Goal: Information Seeking & Learning: Check status

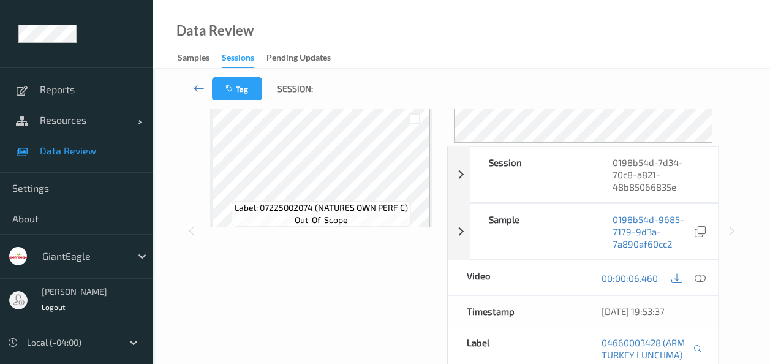
scroll to position [122, 0]
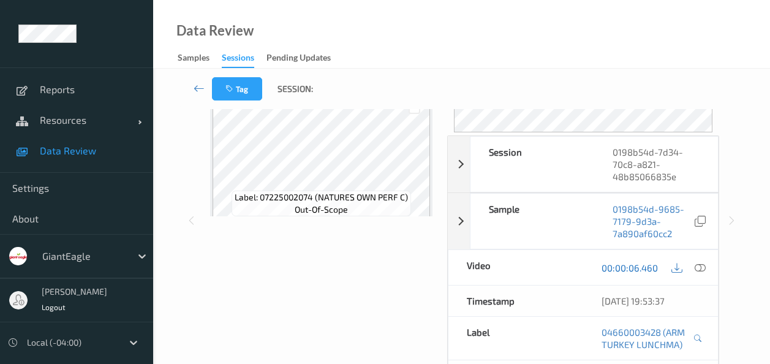
click at [542, 270] on link "00:00:06.460" at bounding box center [629, 267] width 56 height 12
click at [542, 268] on icon at bounding box center [699, 266] width 11 height 11
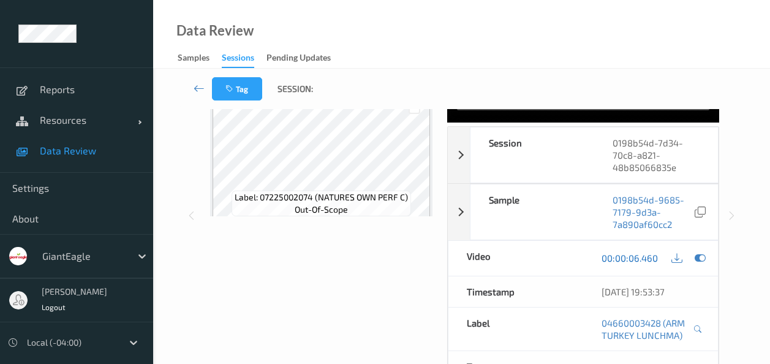
click at [542, 252] on link "00:00:06.460" at bounding box center [629, 258] width 56 height 12
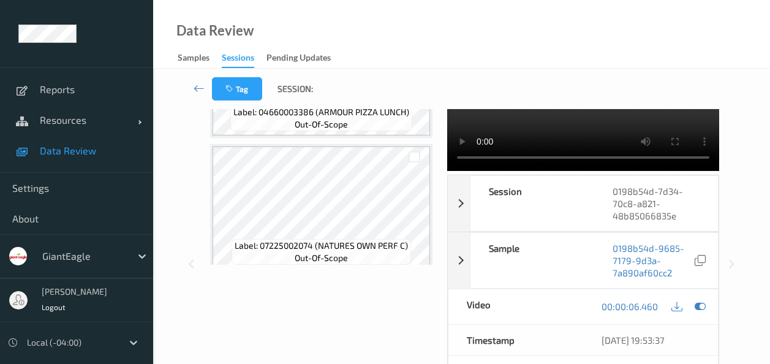
scroll to position [0, 0]
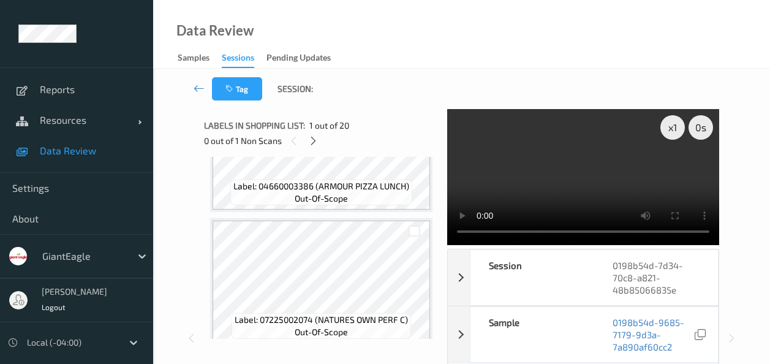
click at [66, 152] on span "Data Review" at bounding box center [90, 151] width 101 height 12
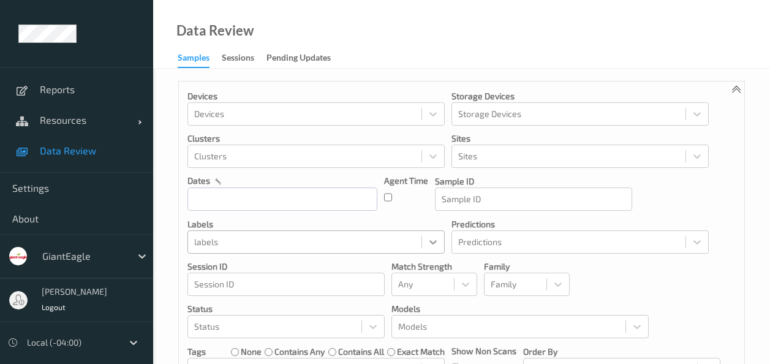
click at [434, 238] on icon at bounding box center [433, 242] width 12 height 12
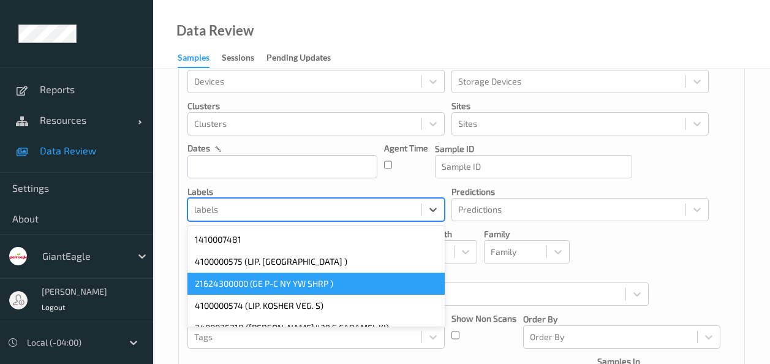
scroll to position [83, 0]
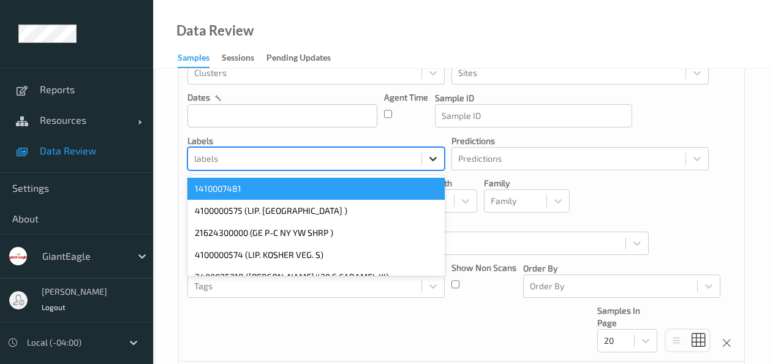
click at [434, 154] on icon at bounding box center [433, 158] width 12 height 12
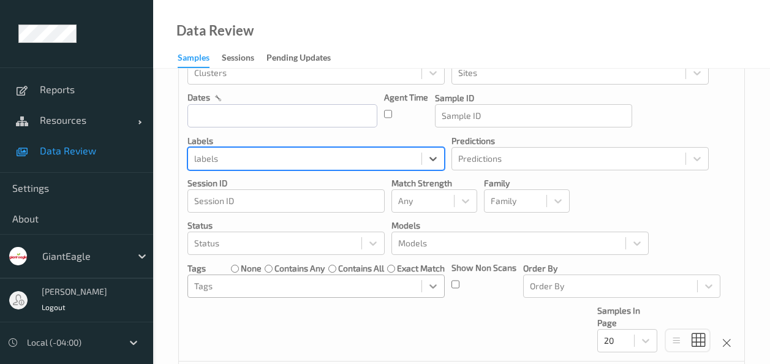
click at [434, 294] on div "Devices Devices Storage Devices Storage Devices Clusters Clusters Sites Sites d…" at bounding box center [461, 179] width 565 height 363
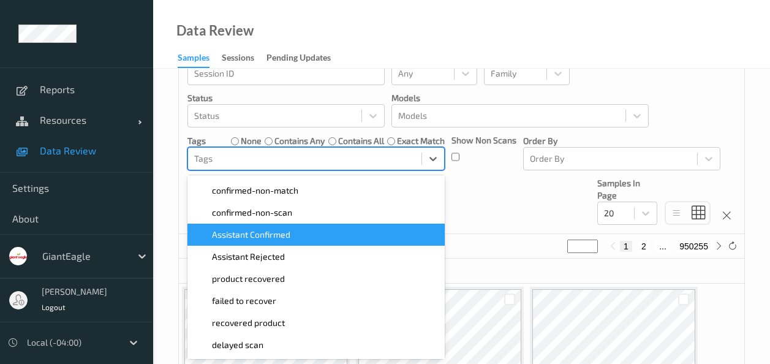
scroll to position [61, 0]
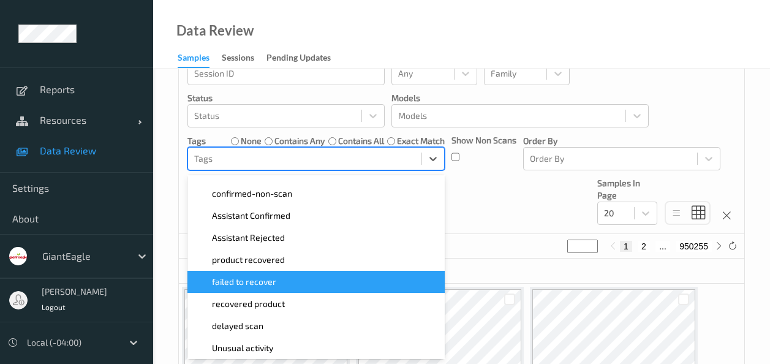
click at [242, 278] on span "failed to recover" at bounding box center [244, 282] width 64 height 12
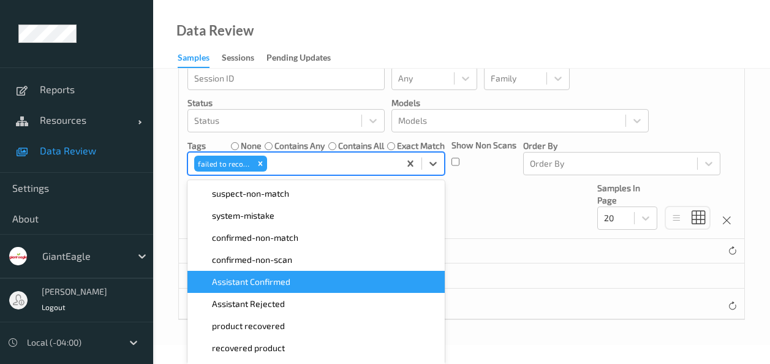
scroll to position [206, 0]
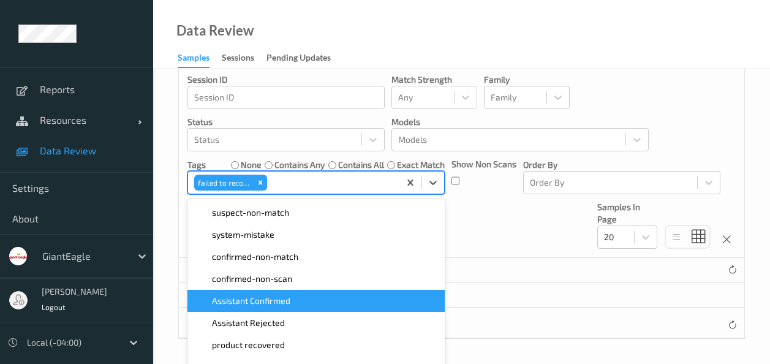
click at [506, 189] on div "Devices Devices Storage Devices Storage Devices Clusters Clusters Sites Sites d…" at bounding box center [461, 76] width 565 height 363
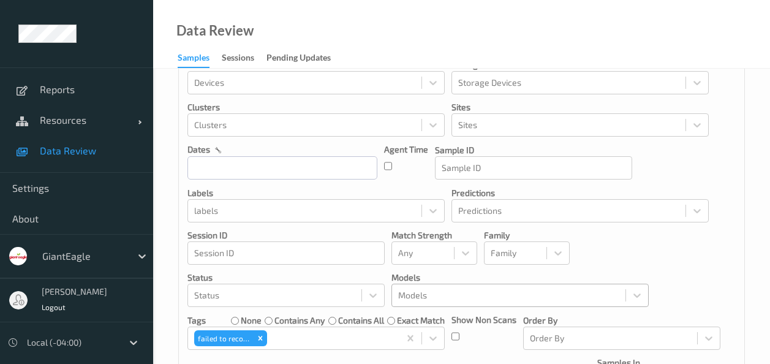
scroll to position [0, 0]
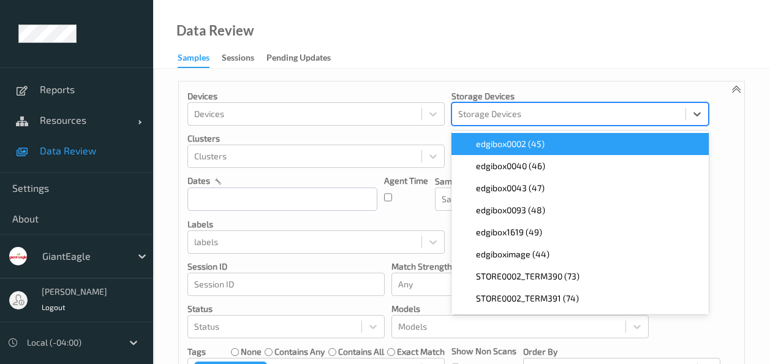
click at [512, 121] on div at bounding box center [568, 114] width 221 height 15
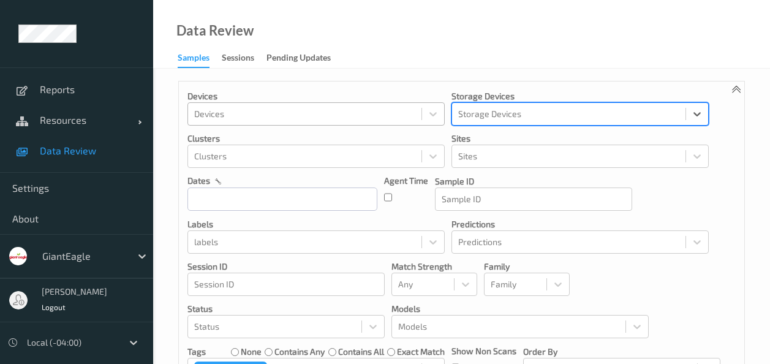
click at [419, 118] on div "Devices" at bounding box center [304, 114] width 233 height 20
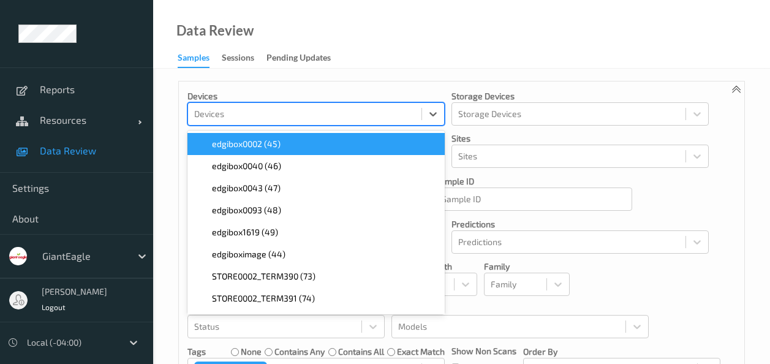
click at [419, 118] on div "Devices" at bounding box center [304, 114] width 233 height 20
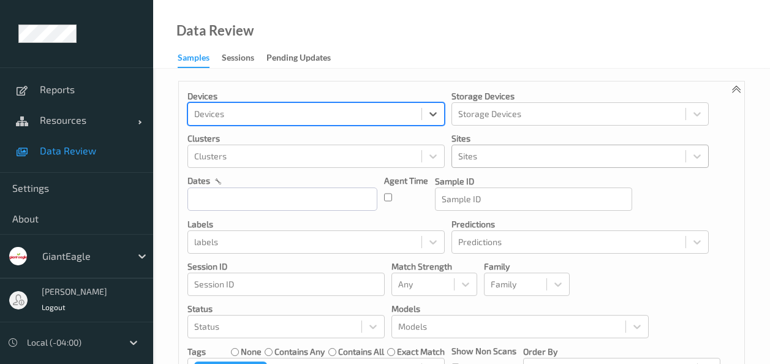
click at [486, 149] on div at bounding box center [568, 156] width 221 height 15
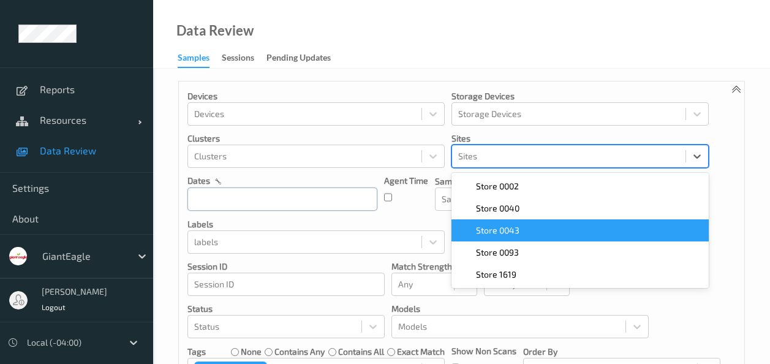
click at [346, 198] on input "text" at bounding box center [282, 198] width 190 height 23
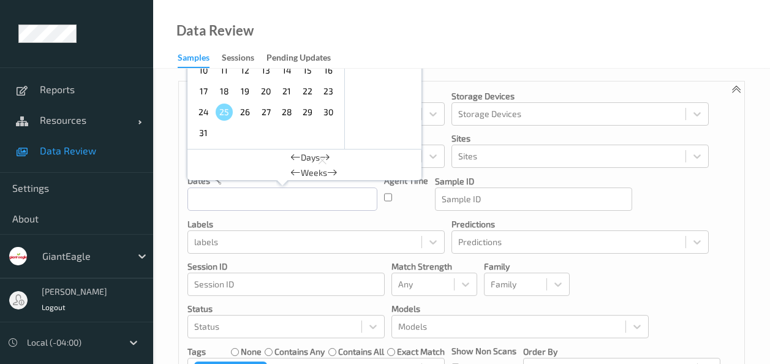
click at [202, 89] on span "17" at bounding box center [203, 91] width 17 height 17
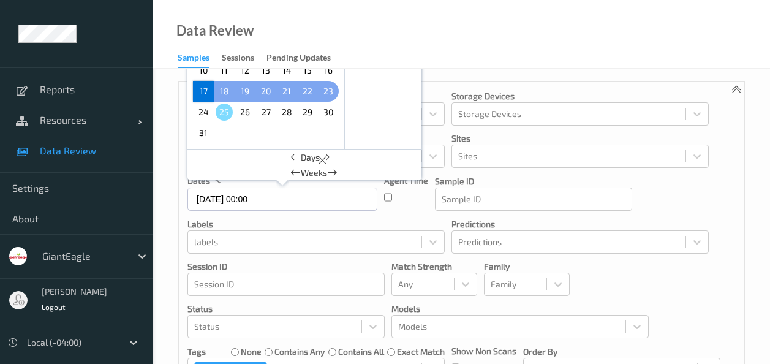
click at [321, 94] on span "23" at bounding box center [328, 91] width 17 height 17
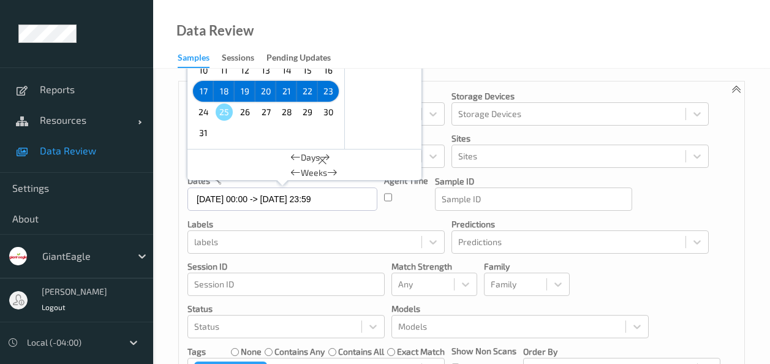
click at [542, 179] on div "Devices Devices Storage Devices Storage Devices Clusters Clusters Sites Sites d…" at bounding box center [461, 262] width 565 height 363
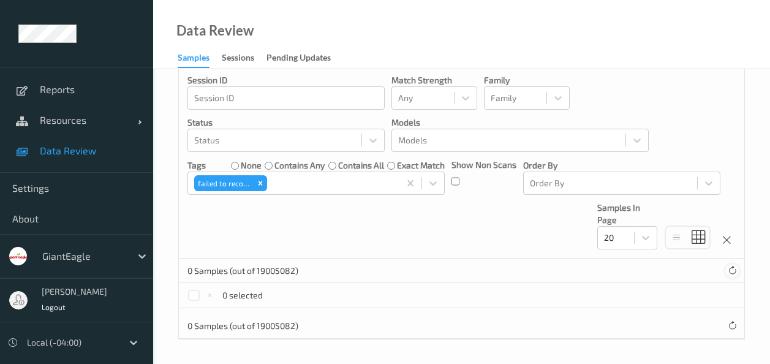
scroll to position [187, 0]
click at [542, 321] on icon at bounding box center [731, 324] width 9 height 9
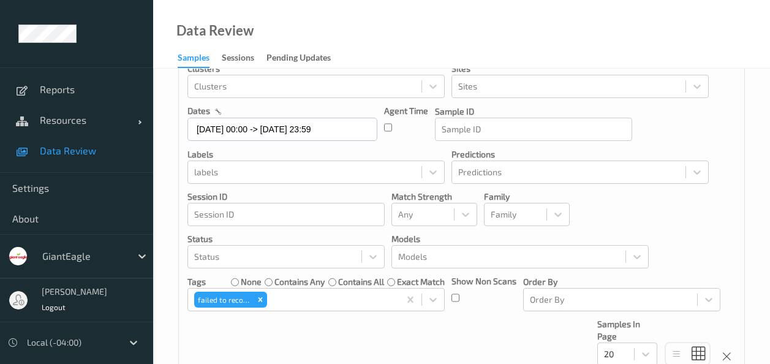
scroll to position [64, 0]
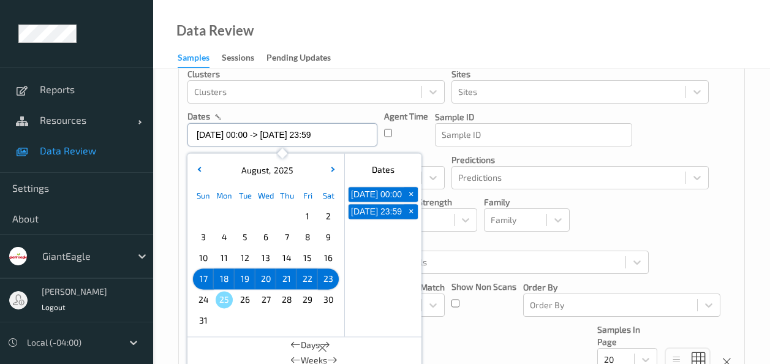
click at [369, 139] on input "[DATE] 00:00 -> [DATE] 23:59" at bounding box center [282, 134] width 190 height 23
click at [206, 240] on span "3" at bounding box center [203, 236] width 17 height 17
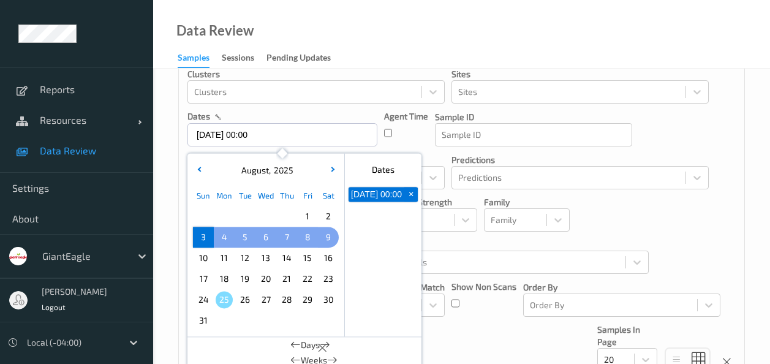
click at [321, 235] on span "9" at bounding box center [328, 236] width 17 height 17
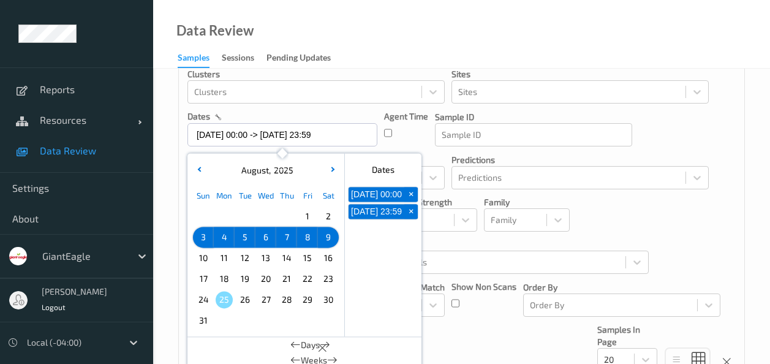
click at [542, 271] on div "Devices Devices Storage Devices Storage Devices Clusters Clusters Sites Sites d…" at bounding box center [461, 245] width 617 height 482
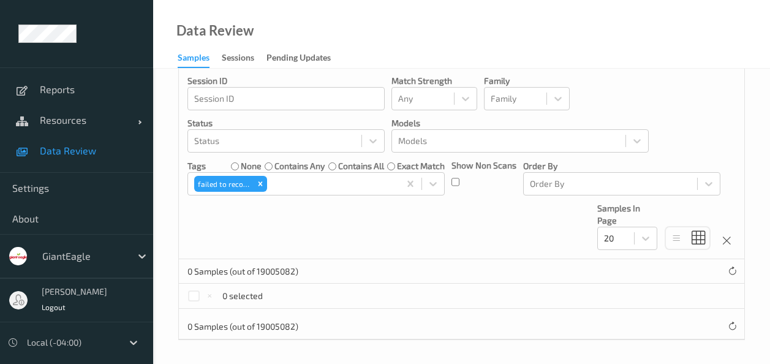
scroll to position [187, 0]
click at [542, 323] on icon at bounding box center [731, 324] width 9 height 9
click at [433, 189] on div at bounding box center [433, 182] width 22 height 22
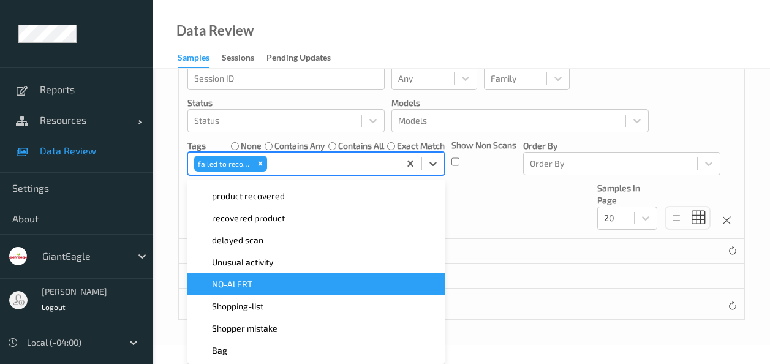
scroll to position [0, 0]
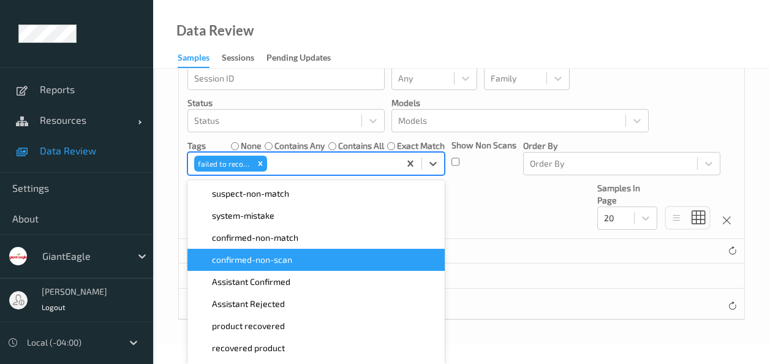
click at [511, 200] on div "Devices Devices Storage Devices Storage Devices Clusters Clusters Sites Sites d…" at bounding box center [461, 57] width 565 height 363
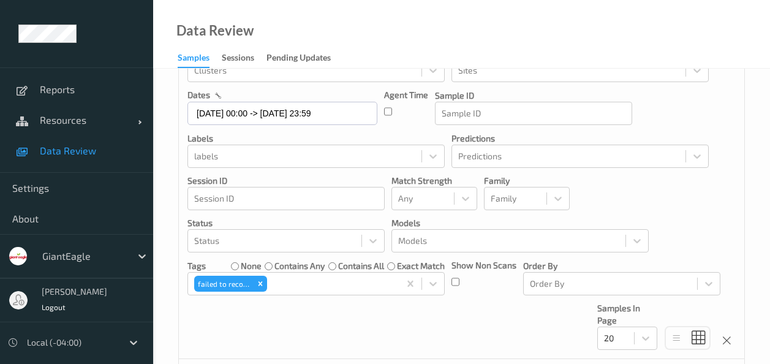
scroll to position [64, 0]
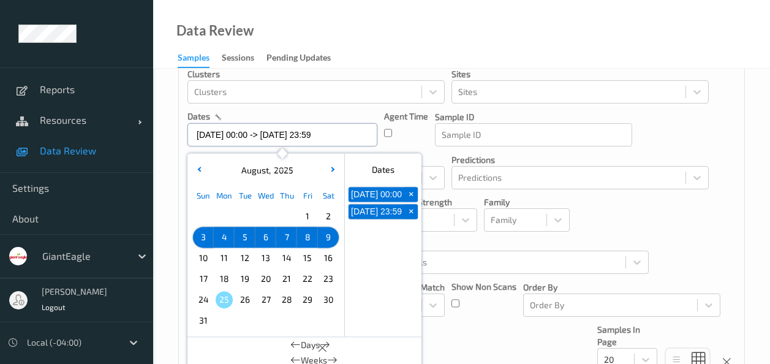
click at [357, 134] on input "[DATE] 00:00 -> [DATE] 23:59" at bounding box center [282, 134] width 190 height 23
click at [201, 171] on icon "button" at bounding box center [199, 169] width 5 height 5
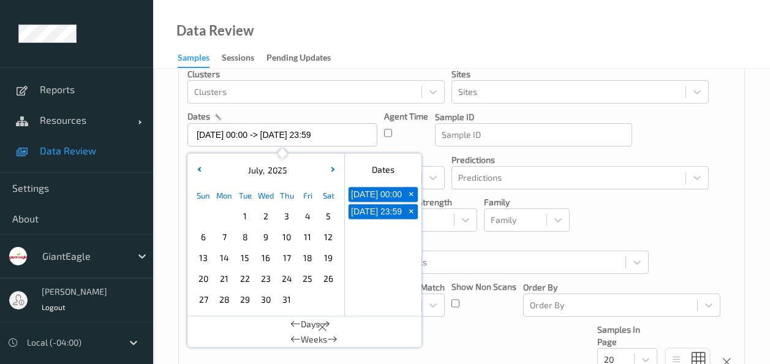
click at [201, 243] on span "6" at bounding box center [203, 236] width 17 height 17
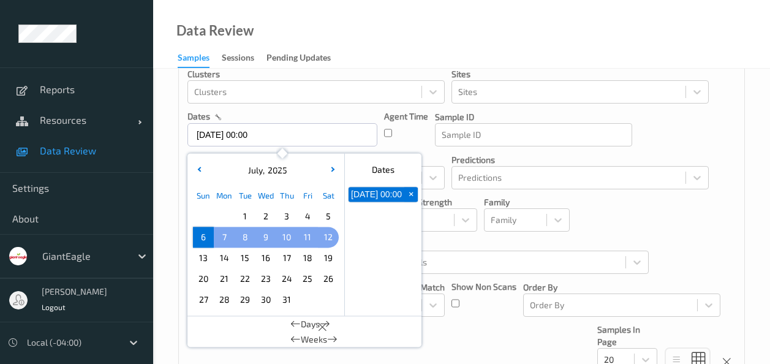
click at [330, 234] on span "12" at bounding box center [328, 236] width 17 height 17
type input "[DATE] 00:00 -> [DATE] 23:59"
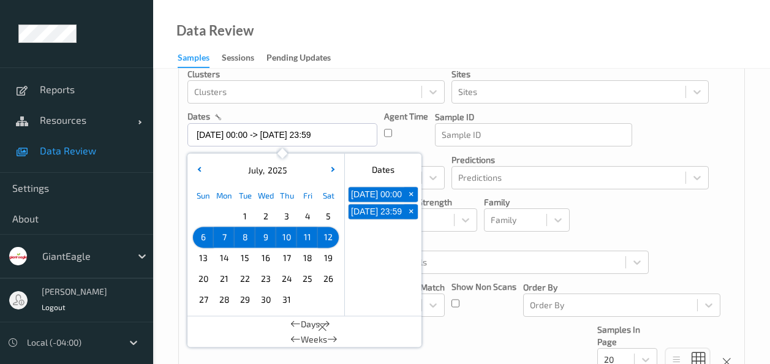
click at [542, 280] on div "Devices Devices Storage Devices Storage Devices Clusters Clusters Sites Sites d…" at bounding box center [461, 245] width 617 height 482
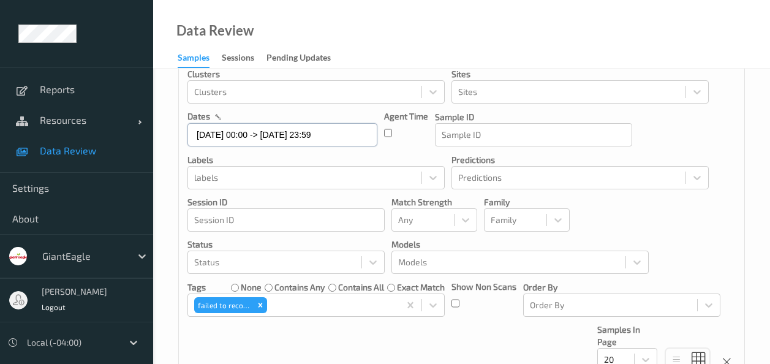
click at [346, 134] on input "[DATE] 00:00 -> [DATE] 23:59" at bounding box center [282, 134] width 190 height 23
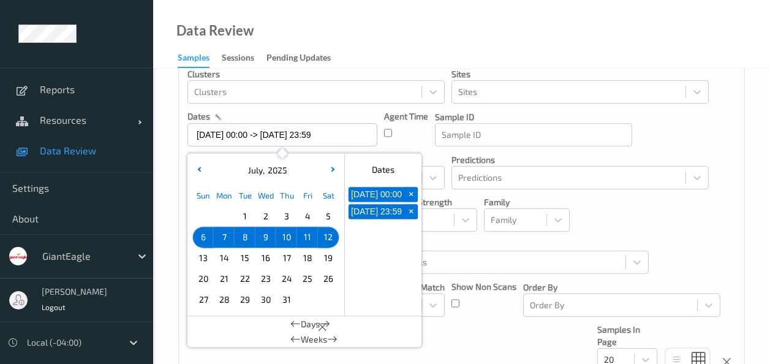
click at [542, 278] on div "Devices Devices Storage Devices Storage Devices Clusters Clusters Sites Sites d…" at bounding box center [461, 198] width 565 height 363
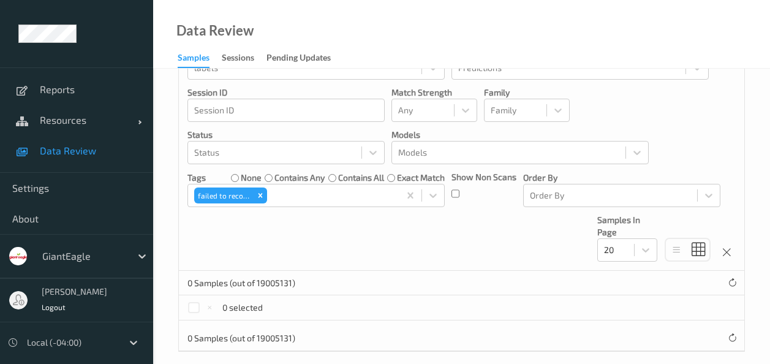
scroll to position [187, 0]
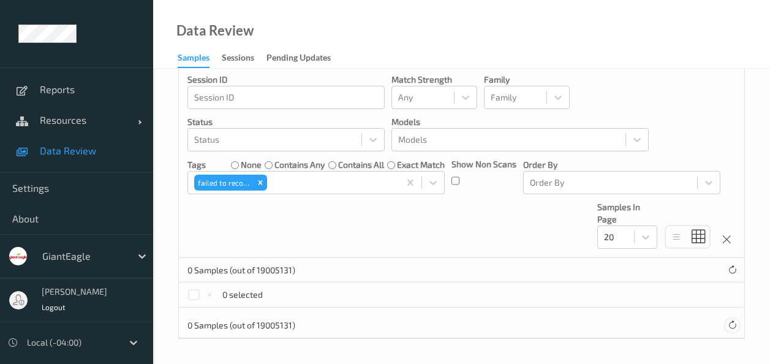
click at [542, 326] on icon at bounding box center [731, 324] width 9 height 9
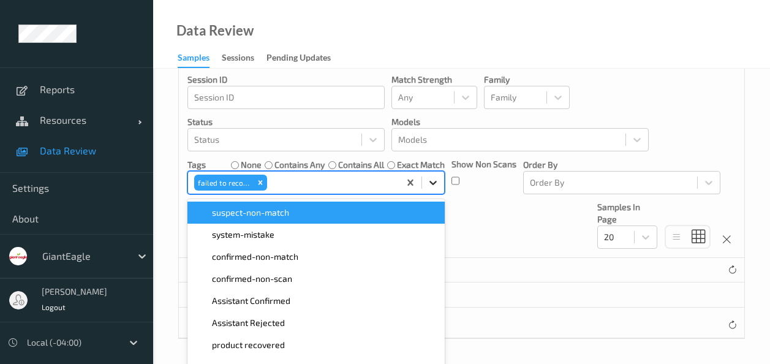
scroll to position [206, 0]
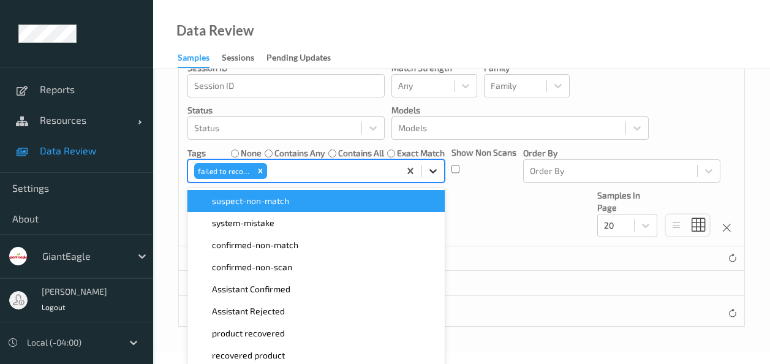
click at [437, 186] on div "Devices Devices Storage Devices Storage Devices Clusters Clusters Sites Sites d…" at bounding box center [461, 64] width 565 height 363
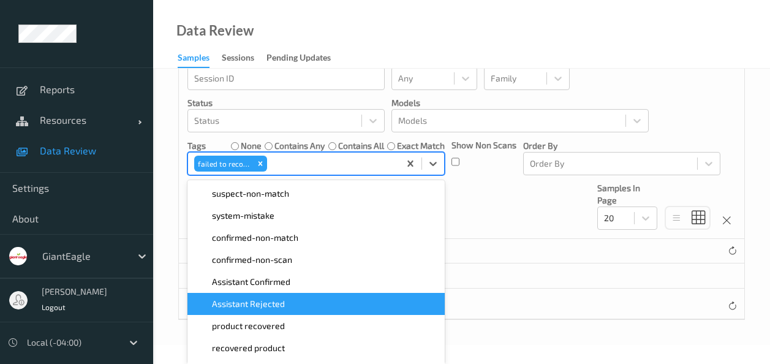
click at [334, 297] on div "Assistant Rejected" at bounding box center [315, 304] width 257 height 22
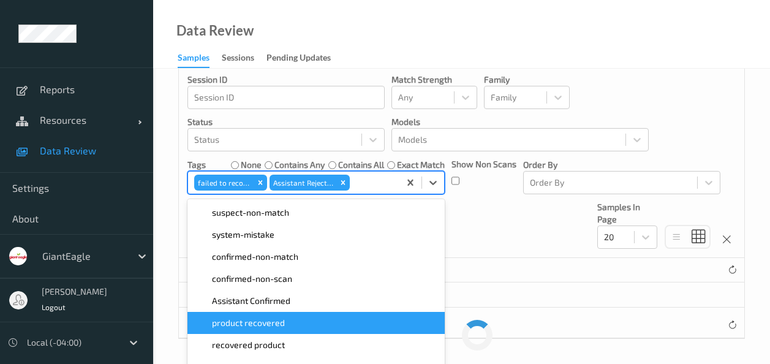
click at [542, 285] on div "Devices Devices Storage Devices Storage Devices Clusters Clusters Sites Sites d…" at bounding box center [461, 123] width 617 height 482
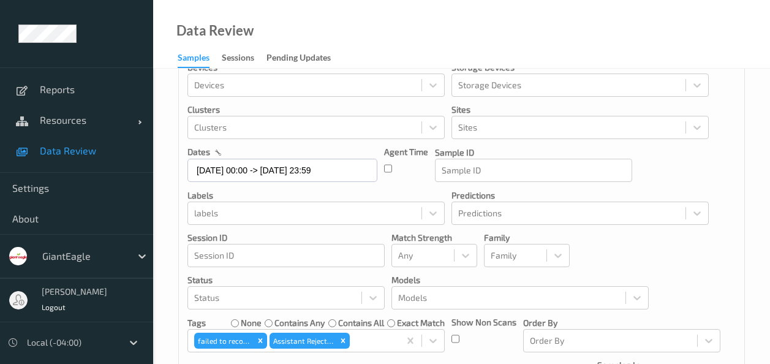
scroll to position [0, 0]
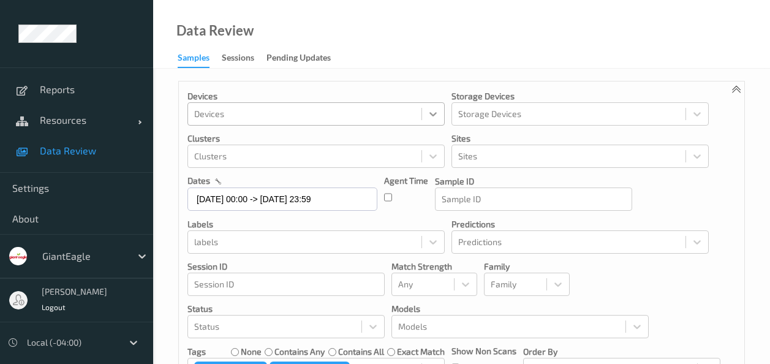
click at [432, 108] on icon at bounding box center [433, 114] width 12 height 12
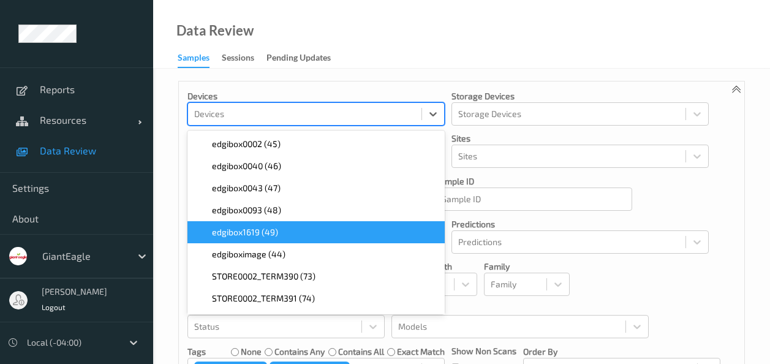
click at [382, 238] on div "edgibox1619 (49)" at bounding box center [316, 232] width 242 height 12
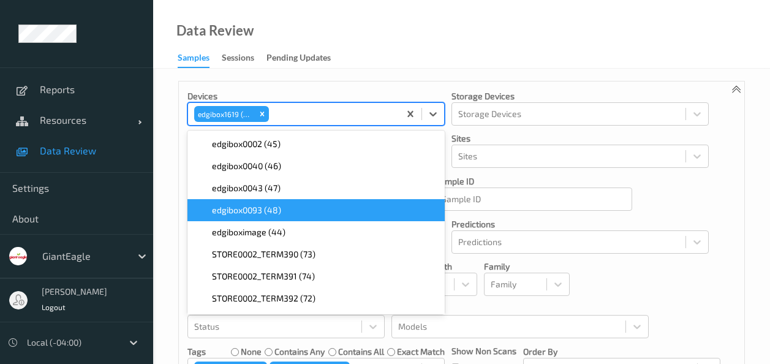
click at [377, 212] on div "edgibox0093 (48)" at bounding box center [316, 210] width 242 height 12
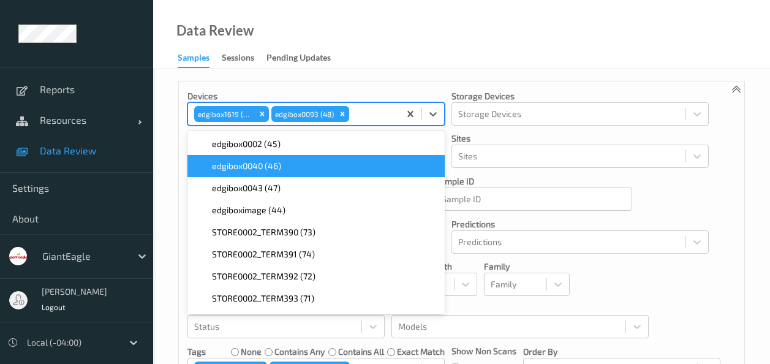
click at [350, 171] on div "edgibox0040 (46)" at bounding box center [316, 166] width 242 height 12
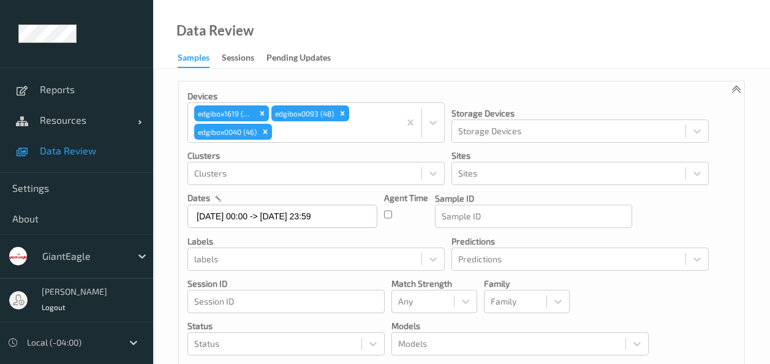
click at [542, 211] on div "Devices edgibox1619 (49) edgibox0093 (48) edgibox0040 (46) Storage Devices Stor…" at bounding box center [461, 271] width 565 height 380
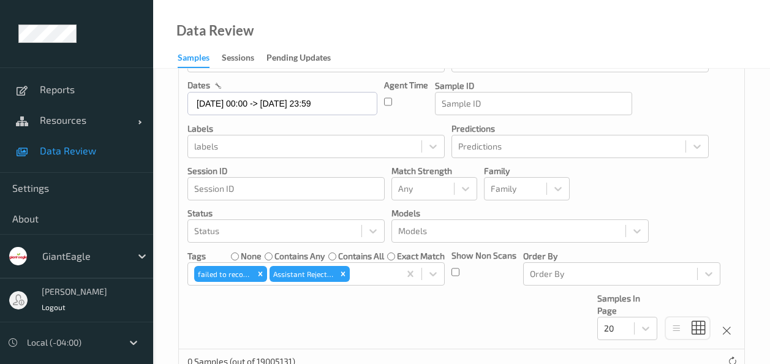
scroll to position [184, 0]
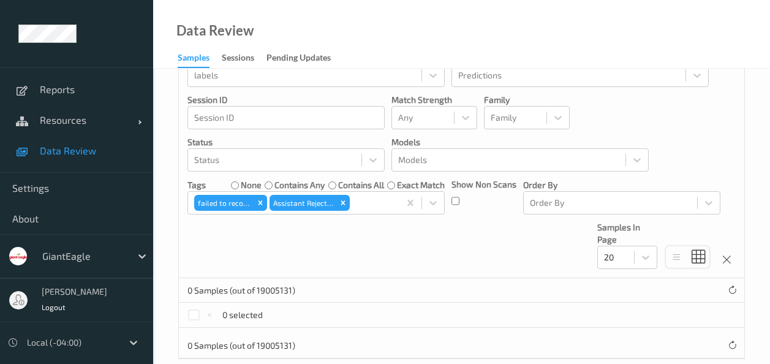
click at [542, 339] on div at bounding box center [731, 345] width 13 height 13
click at [542, 341] on icon at bounding box center [731, 344] width 9 height 9
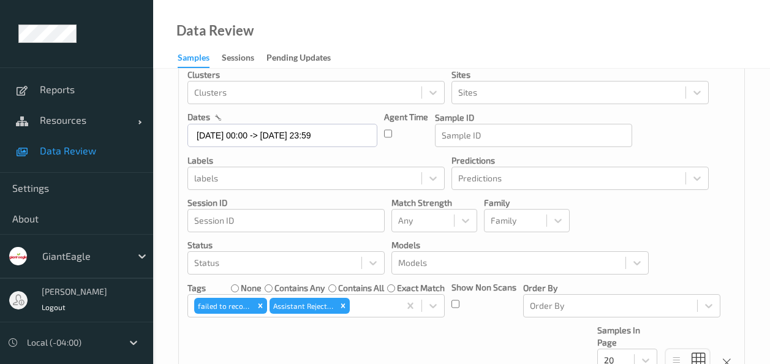
scroll to position [0, 0]
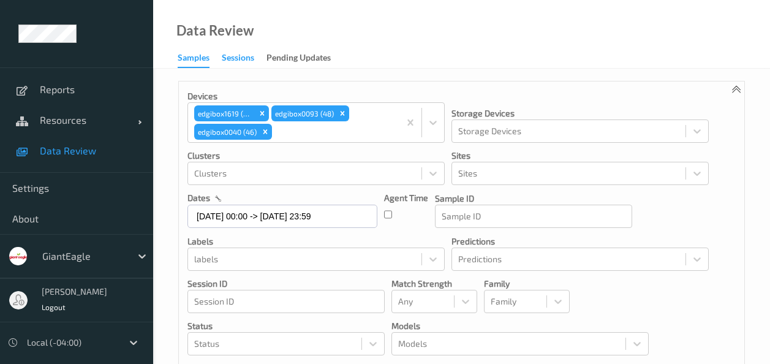
click at [236, 64] on div "Sessions" at bounding box center [238, 58] width 32 height 15
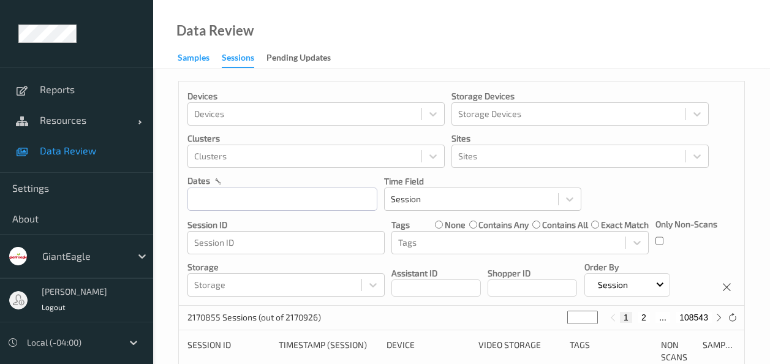
click at [194, 56] on div "Samples" at bounding box center [194, 58] width 32 height 15
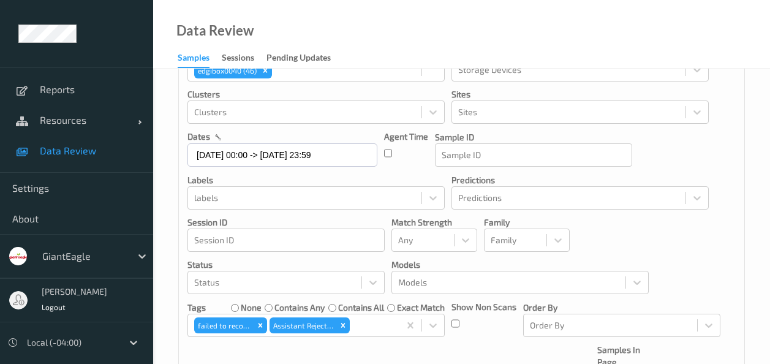
scroll to position [122, 0]
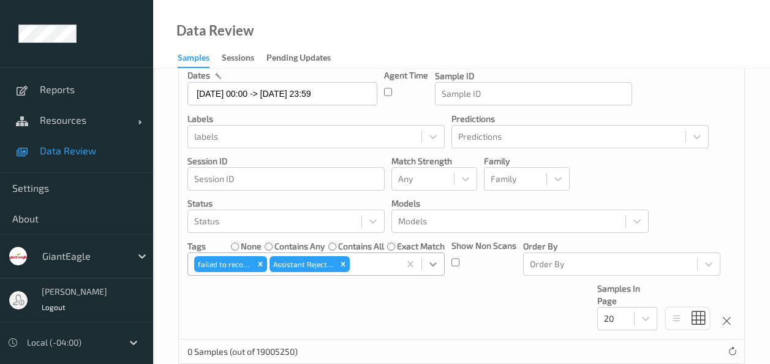
click at [435, 265] on div "Devices edgibox1619 (49) edgibox0093 (48) edgibox0040 (46) Storage Devices Stor…" at bounding box center [461, 149] width 565 height 380
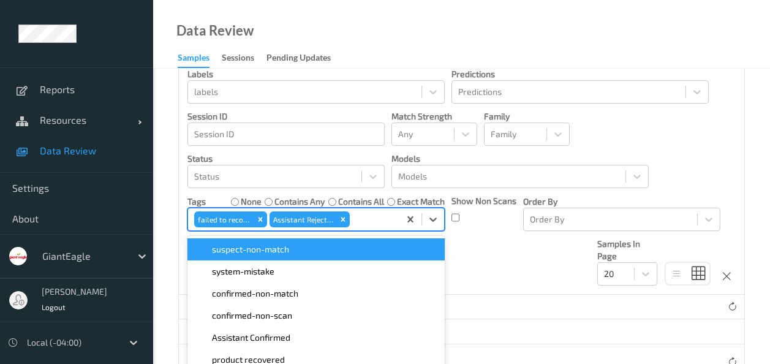
scroll to position [223, 0]
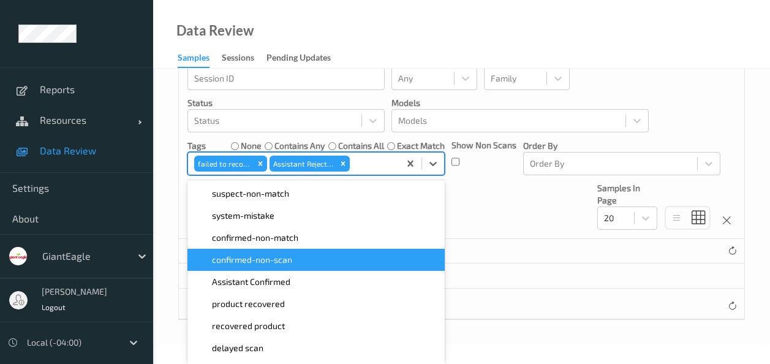
click at [487, 274] on div "Devices edgibox1619 (49) edgibox0093 (48) edgibox0040 (46) Storage Devices Stor…" at bounding box center [461, 89] width 566 height 462
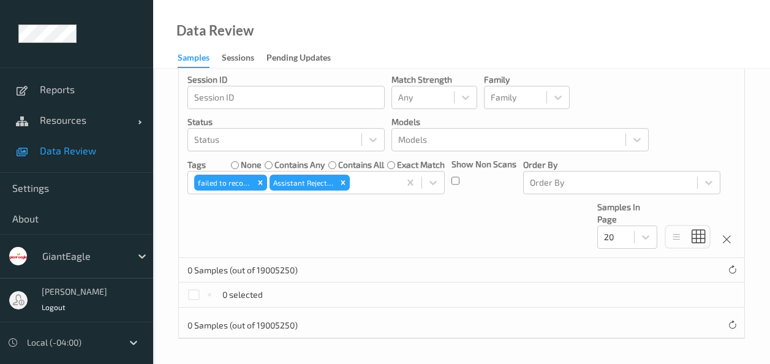
scroll to position [81, 0]
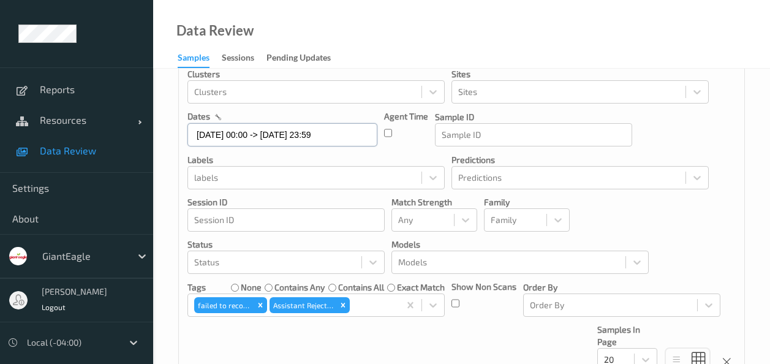
click at [357, 130] on input "[DATE] 00:00 -> [DATE] 23:59" at bounding box center [282, 134] width 190 height 23
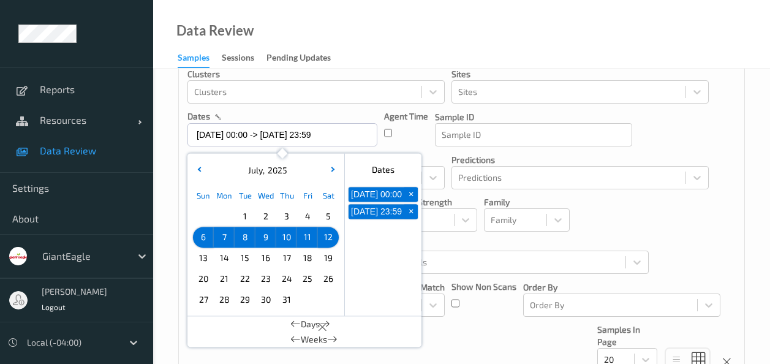
click at [542, 298] on div "Devices edgibox1619 (49) edgibox0093 (48) edgibox0040 (46) Storage Devices Stor…" at bounding box center [461, 236] width 617 height 499
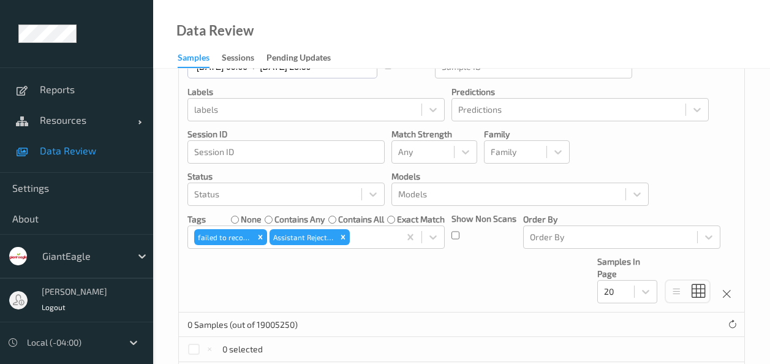
scroll to position [122, 0]
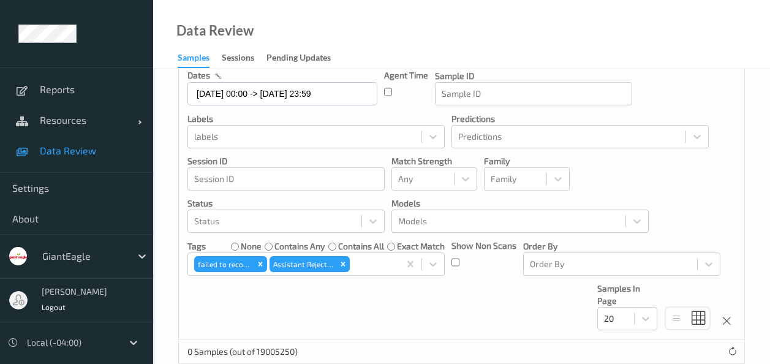
click at [356, 318] on div "Devices edgibox1619 (49) edgibox0093 (48) edgibox0040 (46) Storage Devices Stor…" at bounding box center [461, 149] width 565 height 380
